Goal: Task Accomplishment & Management: Manage account settings

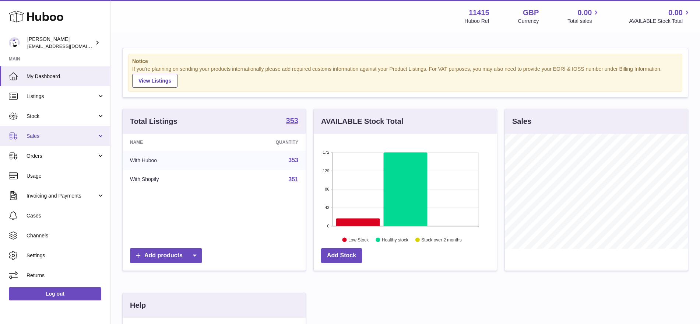
click at [66, 130] on link "Sales" at bounding box center [55, 136] width 110 height 20
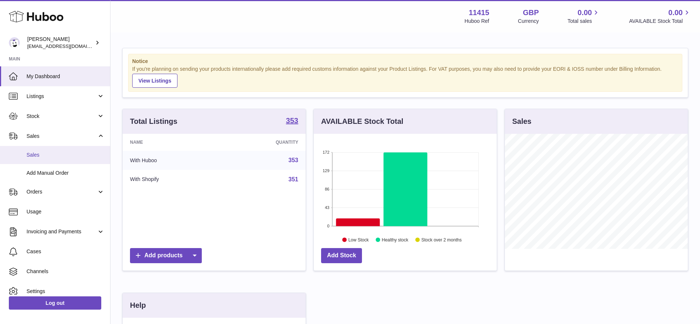
click at [51, 153] on span "Sales" at bounding box center [66, 154] width 78 height 7
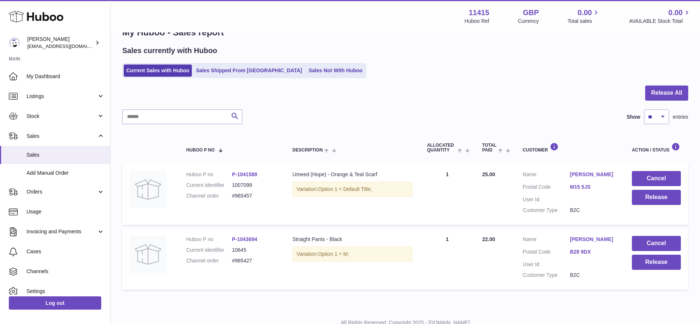
scroll to position [49, 0]
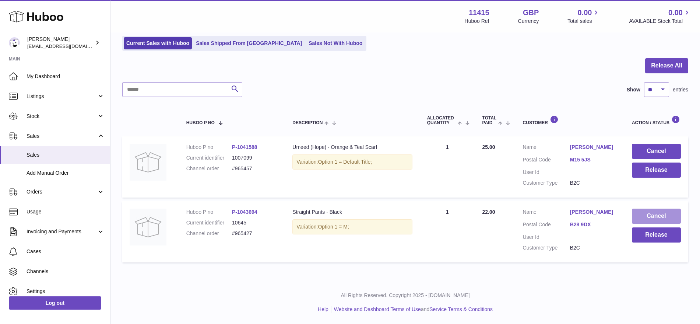
click at [636, 215] on button "Cancel" at bounding box center [656, 215] width 49 height 15
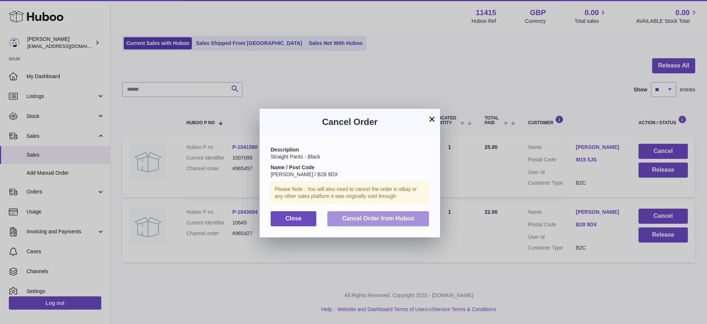
click at [357, 218] on span "Cancel Order from Huboo" at bounding box center [378, 218] width 72 height 6
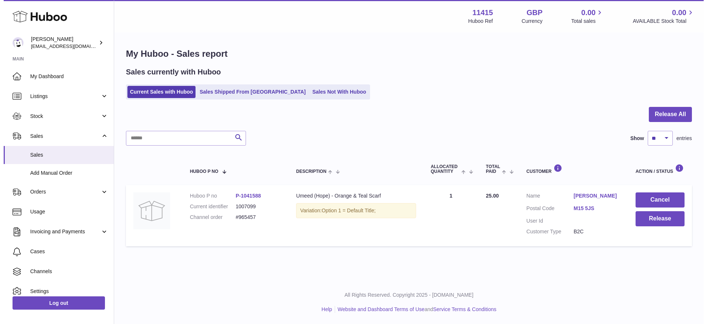
scroll to position [0, 0]
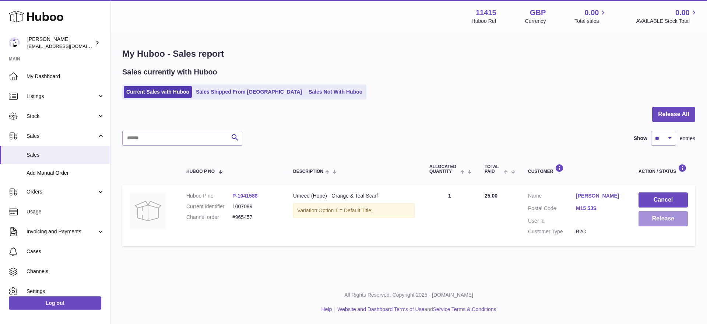
click at [648, 220] on button "Release" at bounding box center [663, 218] width 49 height 15
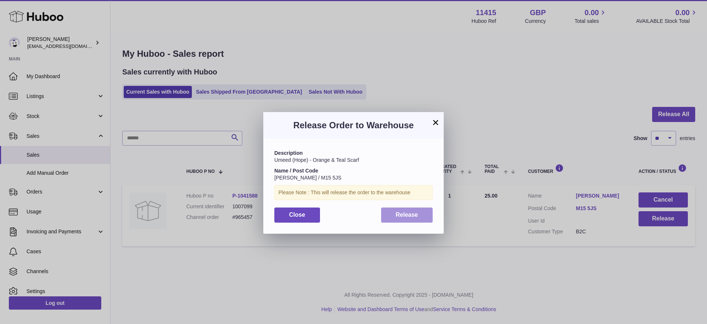
click at [407, 217] on span "Release" at bounding box center [407, 214] width 22 height 6
